Goal: Task Accomplishment & Management: Complete application form

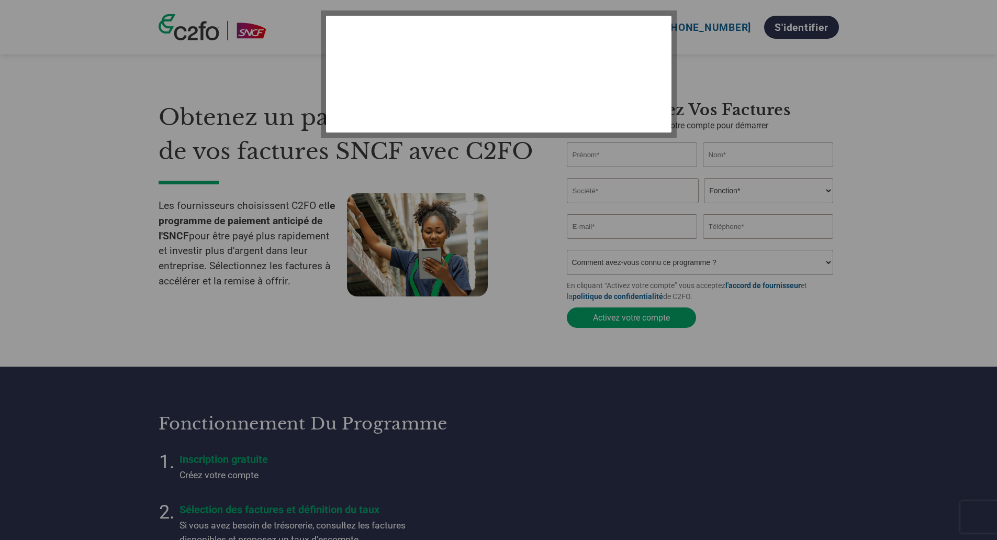
select select "fr-FR"
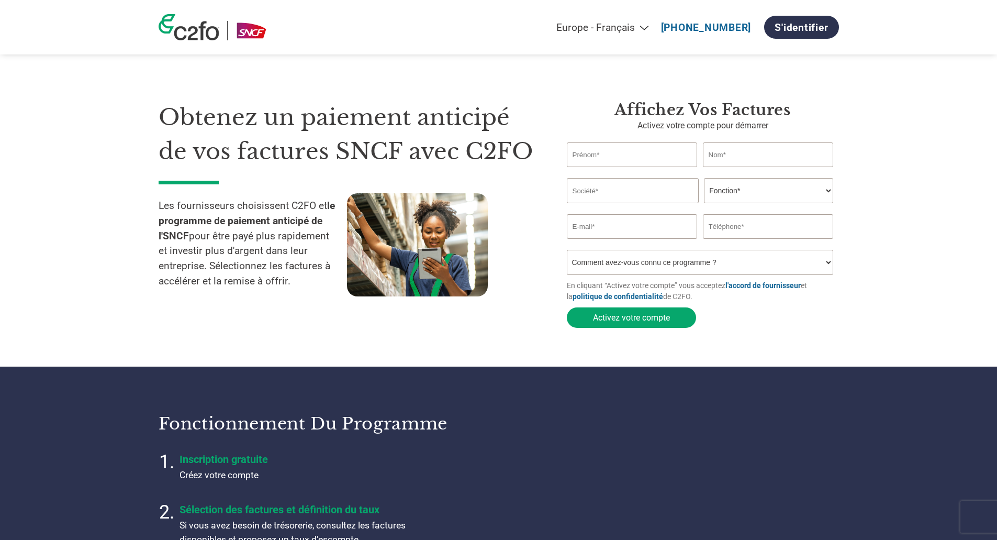
click at [602, 154] on input "text" at bounding box center [632, 154] width 131 height 25
type input "arabelle"
type input "[PERSON_NAME]"
click at [655, 194] on input "text" at bounding box center [633, 190] width 132 height 25
type input "SYNERGYS TECHNOLOGIES"
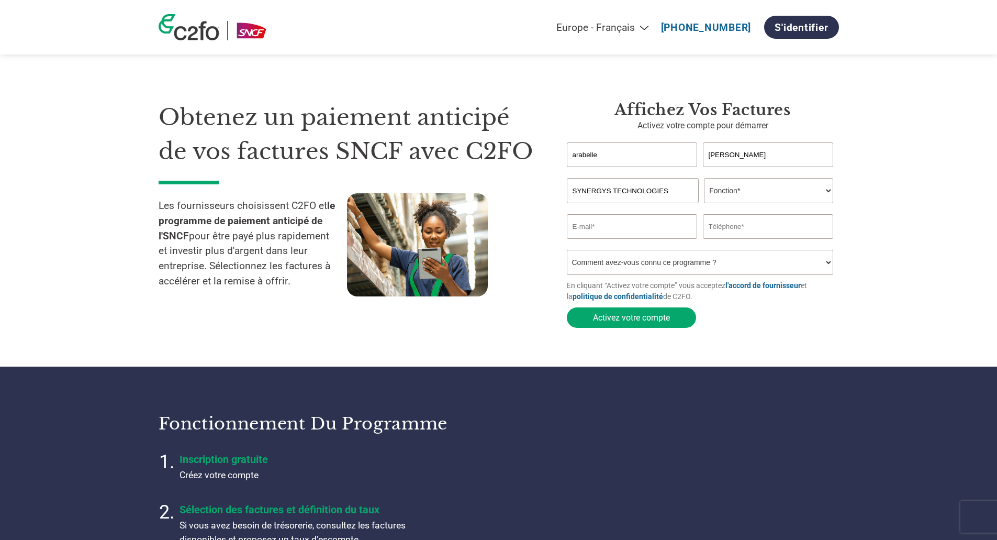
type input "[EMAIL_ADDRESS][DOMAIN_NAME]"
type input "0607425719"
click at [725, 193] on select "Fonction* Directeur administratif et financier Responsable crédit Contrôleur de…" at bounding box center [768, 190] width 129 height 25
select select "CFO"
click at [704, 179] on select "Fonction* Directeur administratif et financier Responsable crédit Contrôleur de…" at bounding box center [768, 190] width 129 height 25
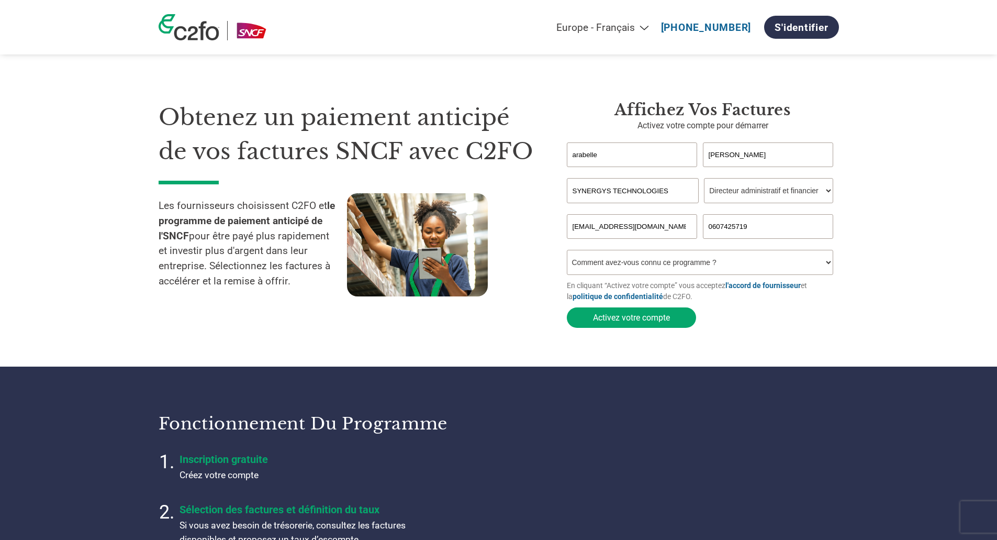
click at [587, 266] on select "Comment avez-vous connu ce programme ? Par courrier Par e-mail Sur les réseaux …" at bounding box center [700, 262] width 267 height 25
select select "Email"
click at [567, 253] on select "Comment avez-vous connu ce programme ? Par courrier Par e-mail Sur les réseaux …" at bounding box center [700, 262] width 267 height 25
click at [578, 312] on button "Activez votre compte" at bounding box center [631, 317] width 129 height 20
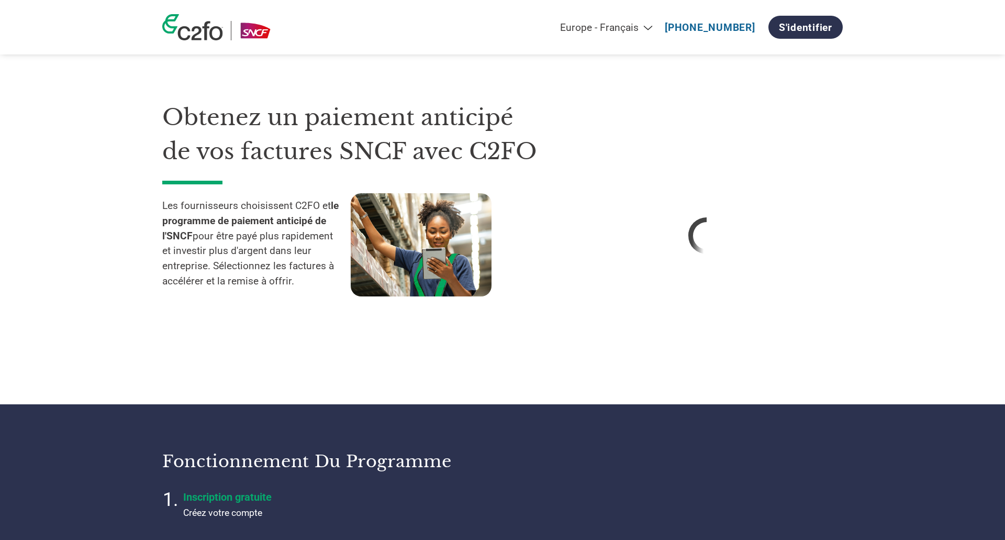
select select "fr-FR"
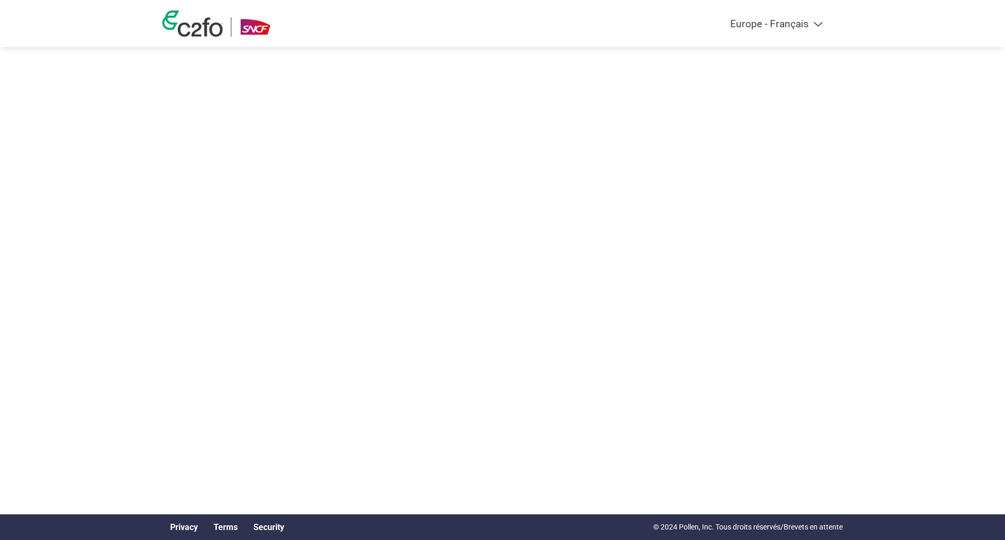
select select "fr-FR"
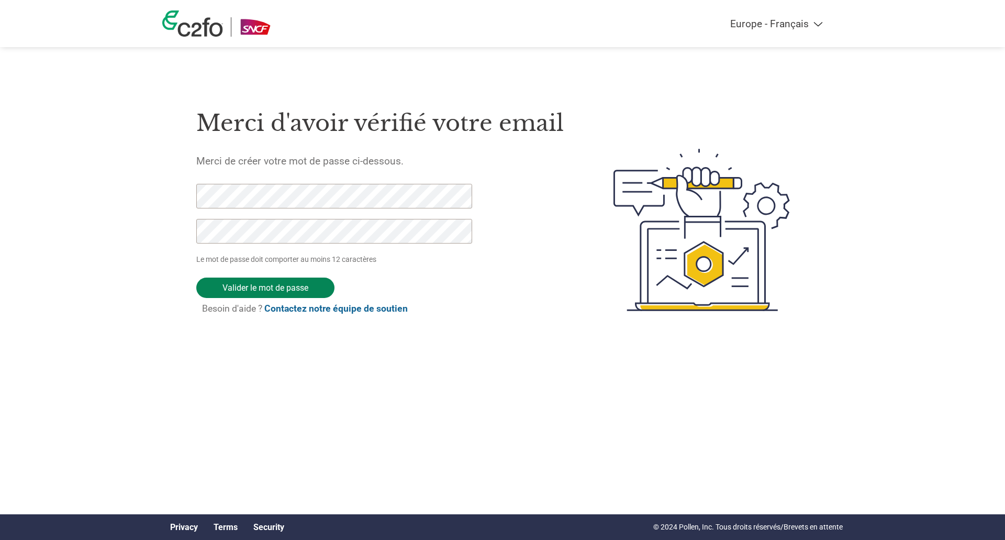
click at [230, 289] on input "Valider le mot de passe" at bounding box center [265, 287] width 138 height 20
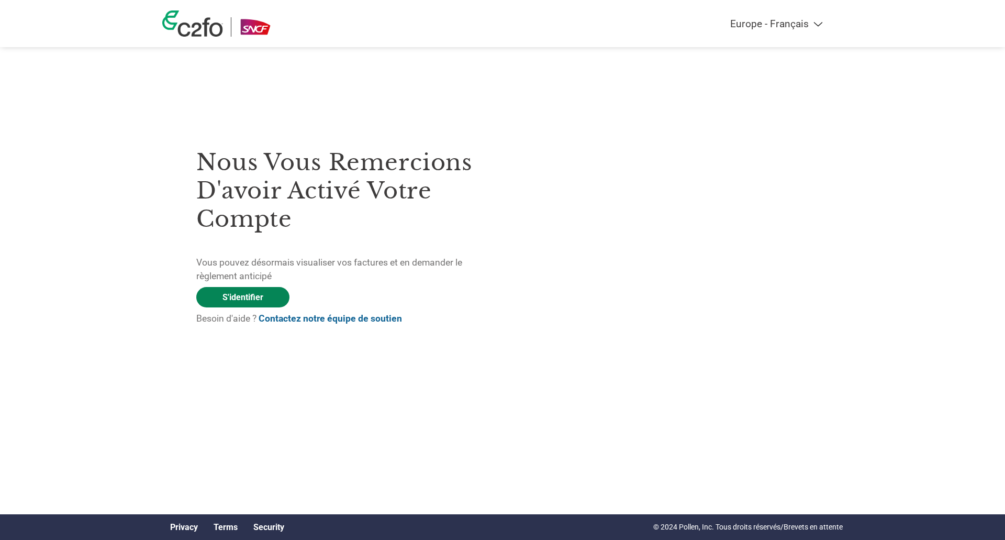
click at [247, 294] on link "S'identifier" at bounding box center [242, 297] width 93 height 20
